Goal: Information Seeking & Learning: Learn about a topic

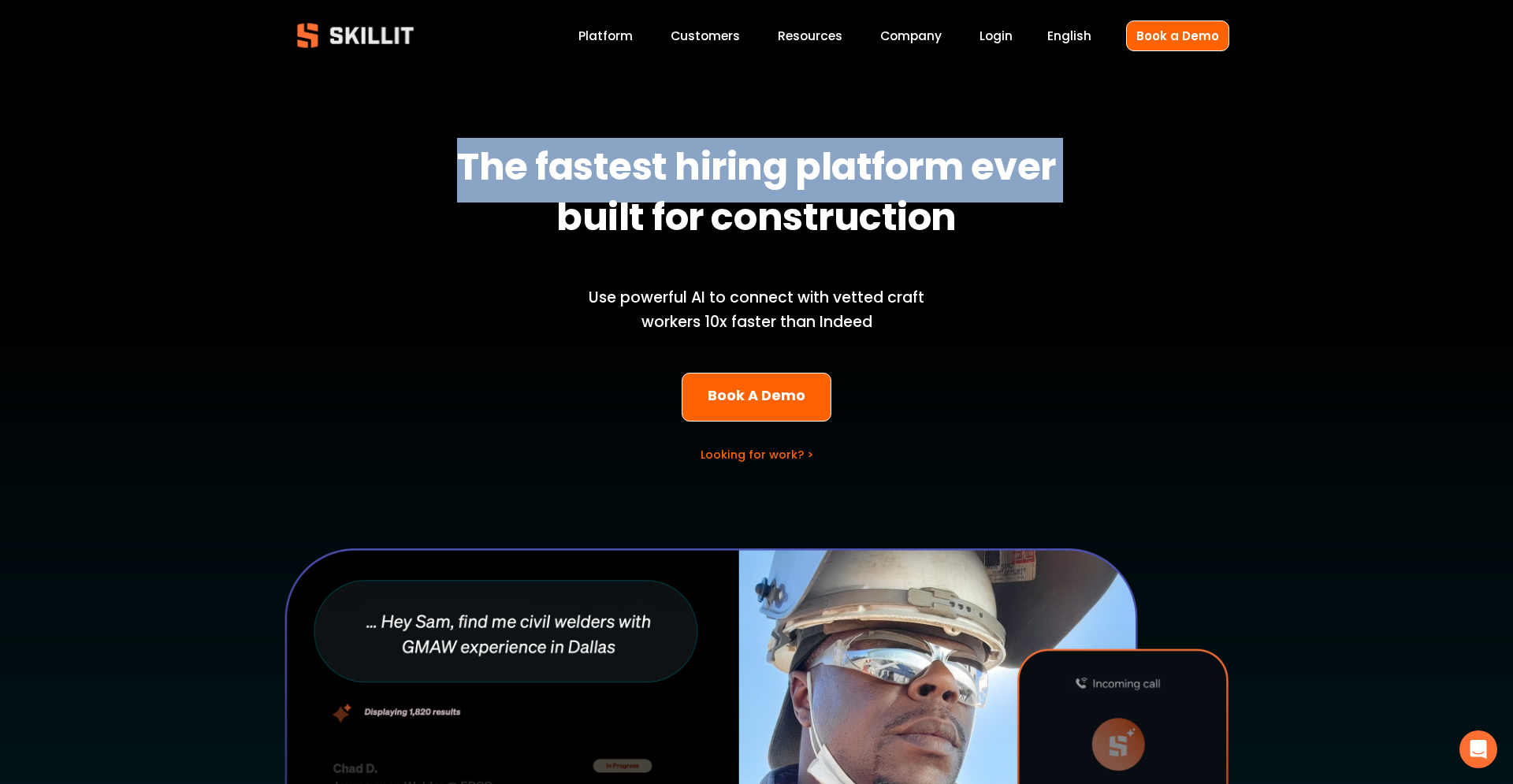
drag, startPoint x: 450, startPoint y: 157, endPoint x: 1069, endPoint y: 192, distance: 620.0
click at [1069, 192] on h1 "The fastest hiring platform ever built for construction" at bounding box center [756, 193] width 627 height 100
click at [978, 198] on strong "The fastest hiring platform ever built for construction" at bounding box center [760, 196] width 606 height 115
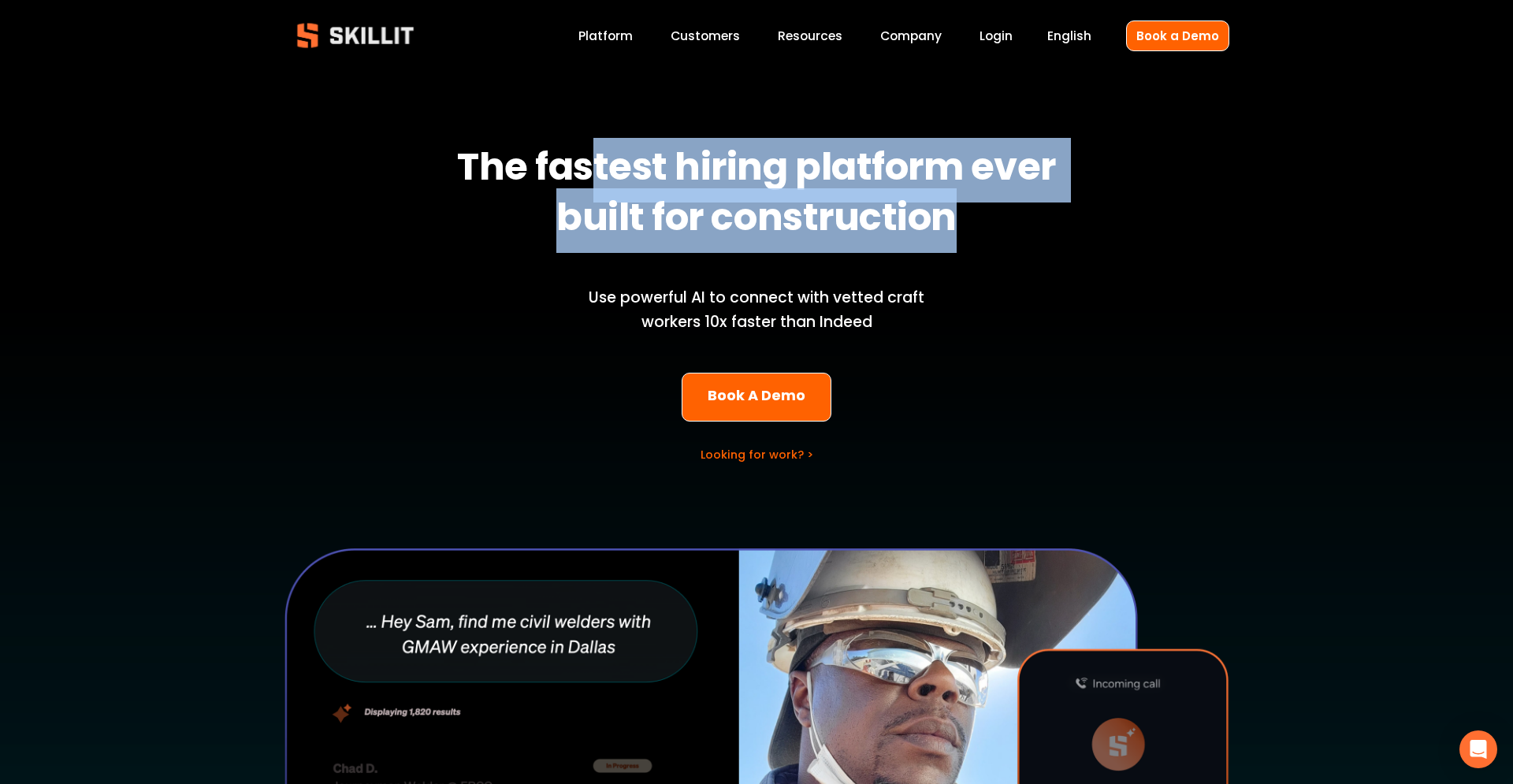
drag, startPoint x: 915, startPoint y: 204, endPoint x: 487, endPoint y: 168, distance: 429.5
click at [588, 185] on strong "The fastest hiring platform ever built for construction" at bounding box center [760, 196] width 606 height 115
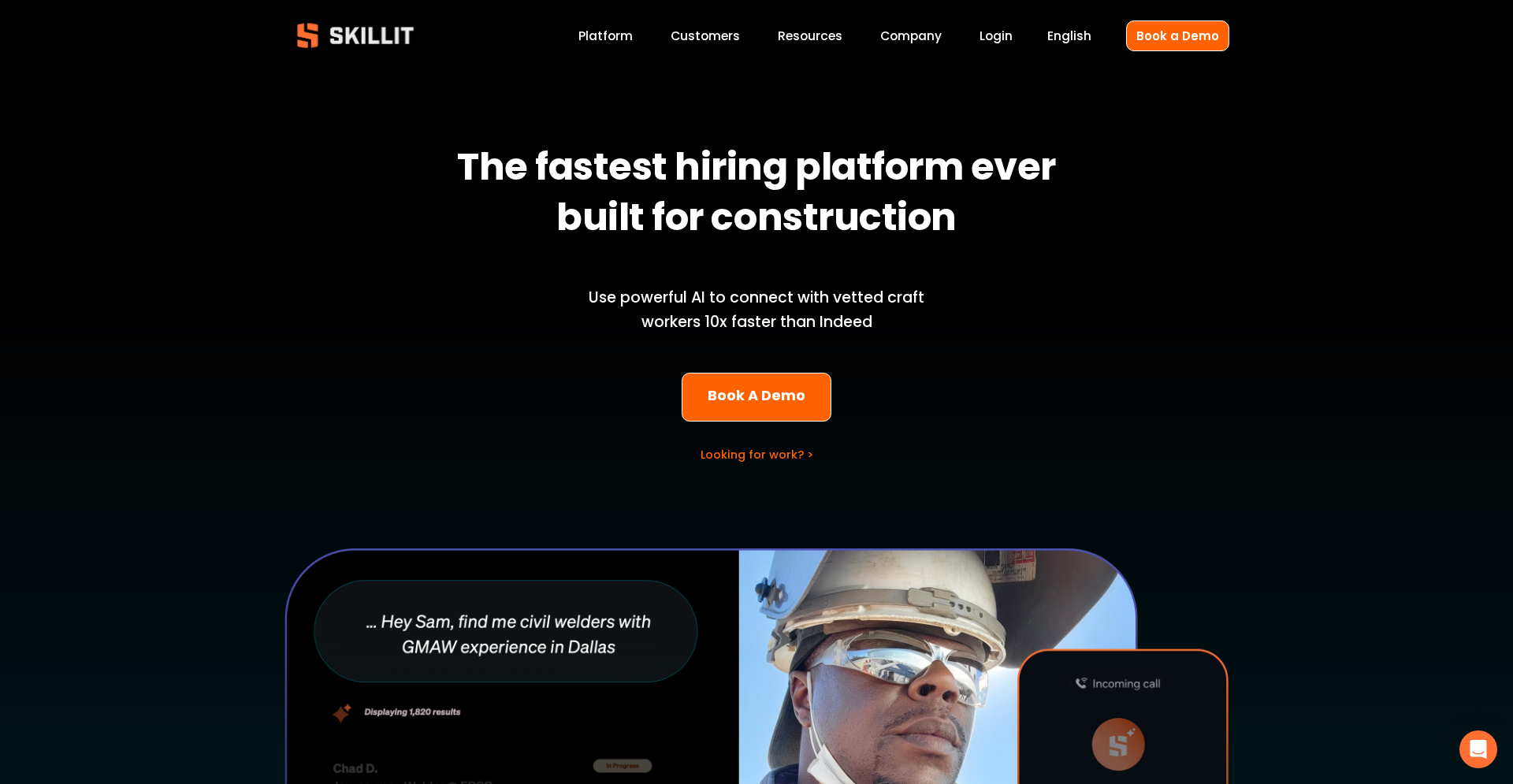
click at [487, 168] on strong "The fastest hiring platform ever built for construction" at bounding box center [760, 196] width 606 height 115
drag, startPoint x: 575, startPoint y: 294, endPoint x: 952, endPoint y: 310, distance: 377.3
click at [952, 310] on div "The fastest hiring platform ever built for construction Use powerful AI to conn…" at bounding box center [756, 570] width 1513 height 977
click at [955, 310] on div "The fastest hiring platform ever built for construction Use powerful AI to conn…" at bounding box center [756, 570] width 1513 height 977
click at [616, 35] on link "Platform" at bounding box center [605, 35] width 55 height 21
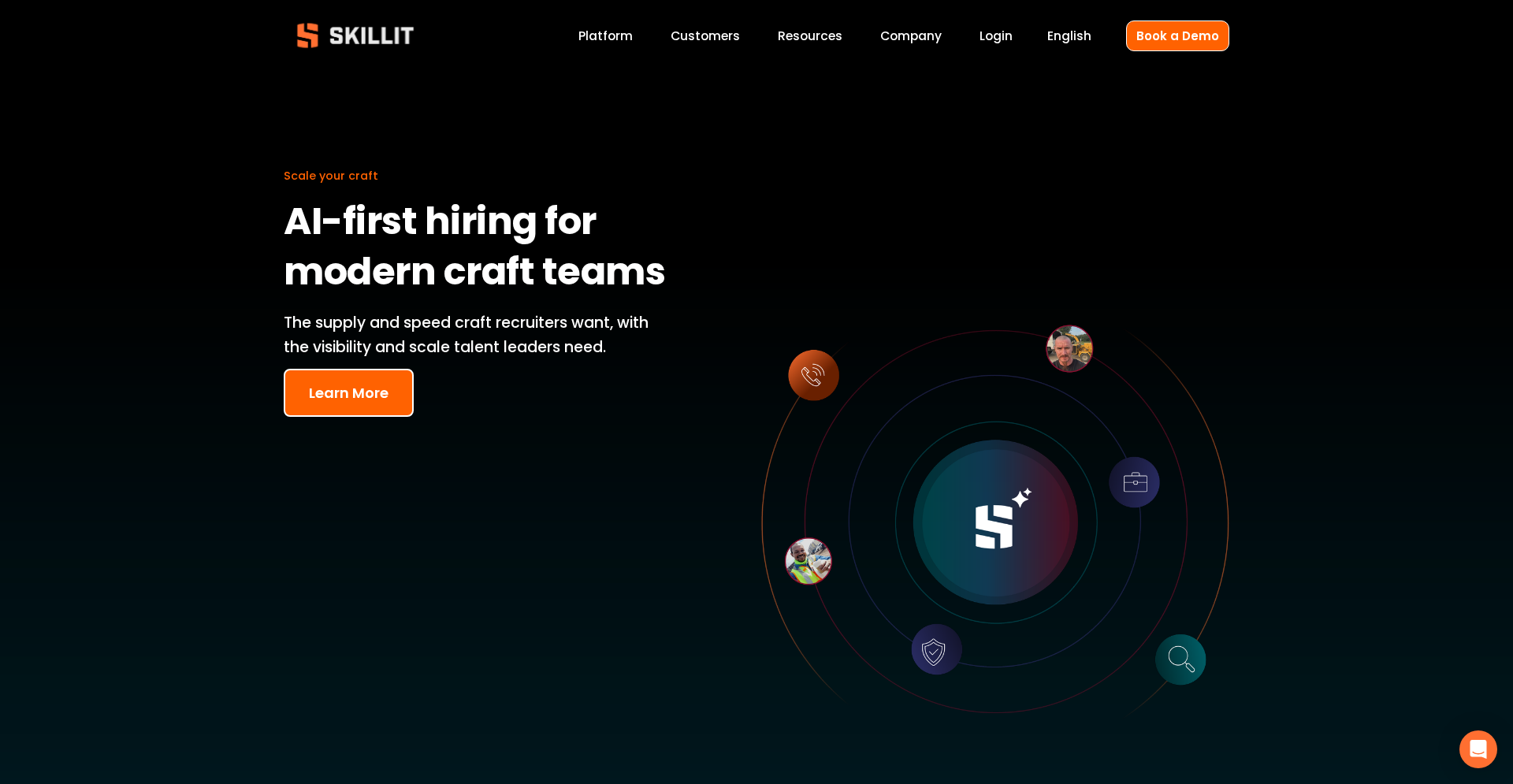
click at [627, 336] on div "Scale your craft AI-first hiring for modern craft teams The supply and speed cr…" at bounding box center [756, 508] width 1513 height 860
click at [625, 338] on p "The supply and speed craft recruiters want, with the visibility and scale talen…" at bounding box center [478, 335] width 390 height 48
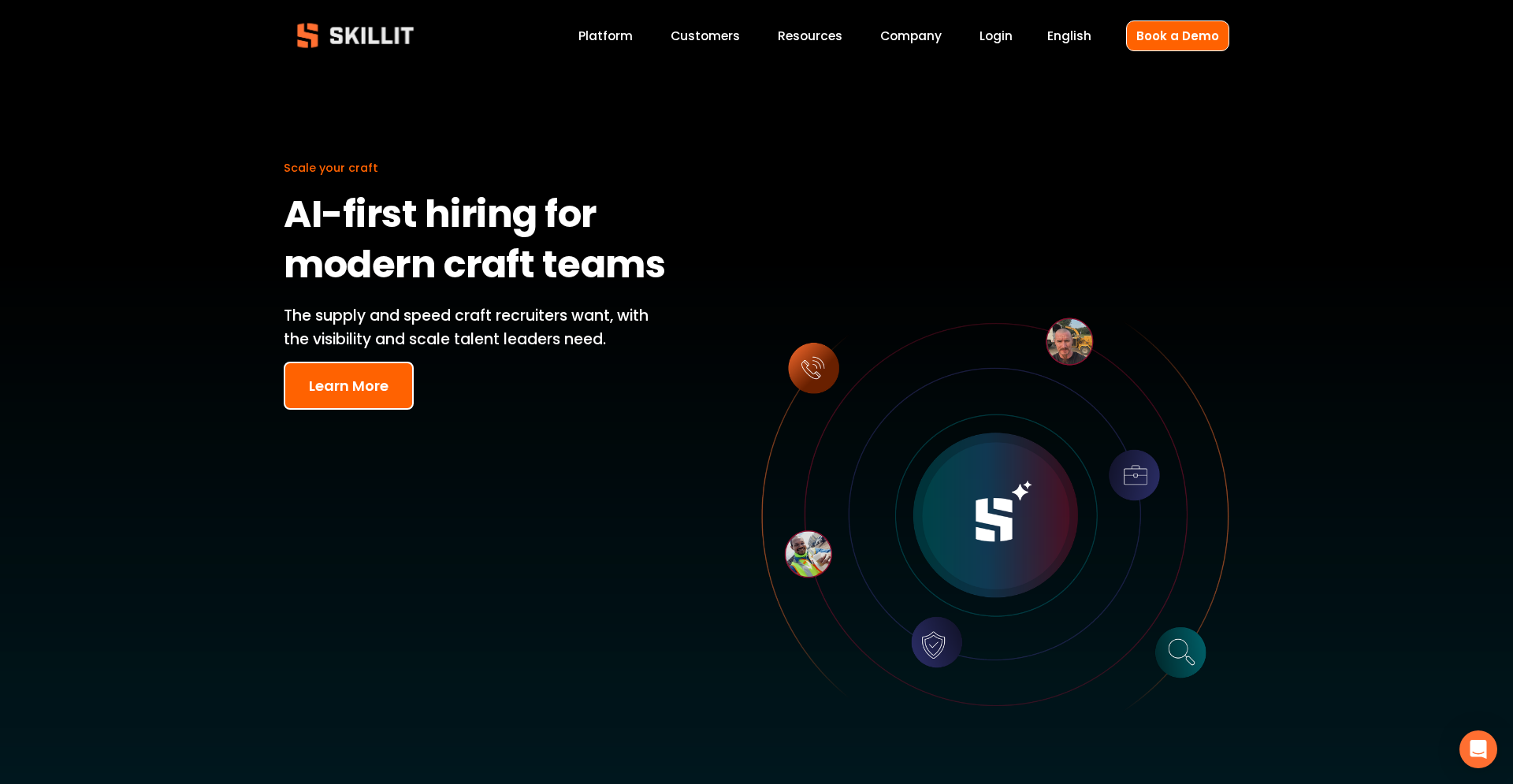
click at [316, 391] on button "Learn More" at bounding box center [348, 386] width 130 height 48
